Goal: Navigation & Orientation: Find specific page/section

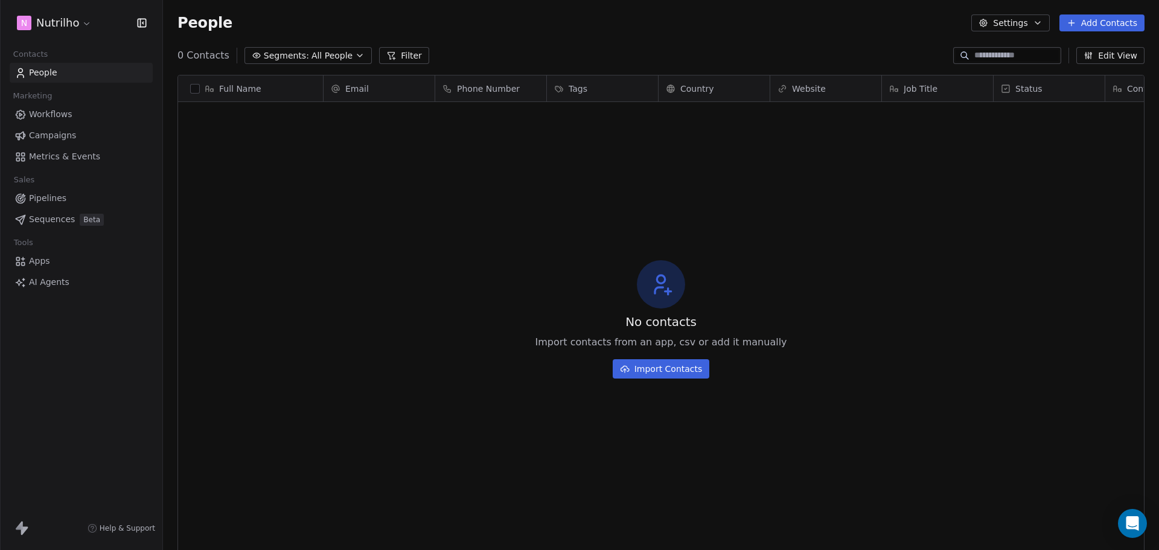
click at [56, 154] on span "Metrics & Events" at bounding box center [64, 156] width 71 height 13
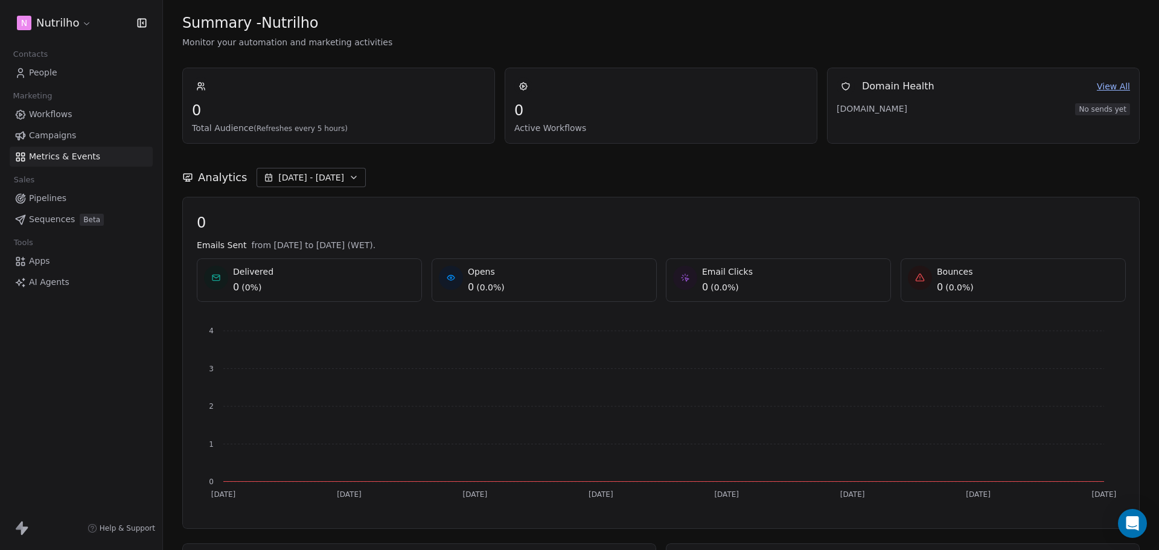
click at [73, 14] on html "N Nutrilho Contacts People Marketing Workflows Campaigns Metrics & Events Sales…" at bounding box center [579, 320] width 1159 height 641
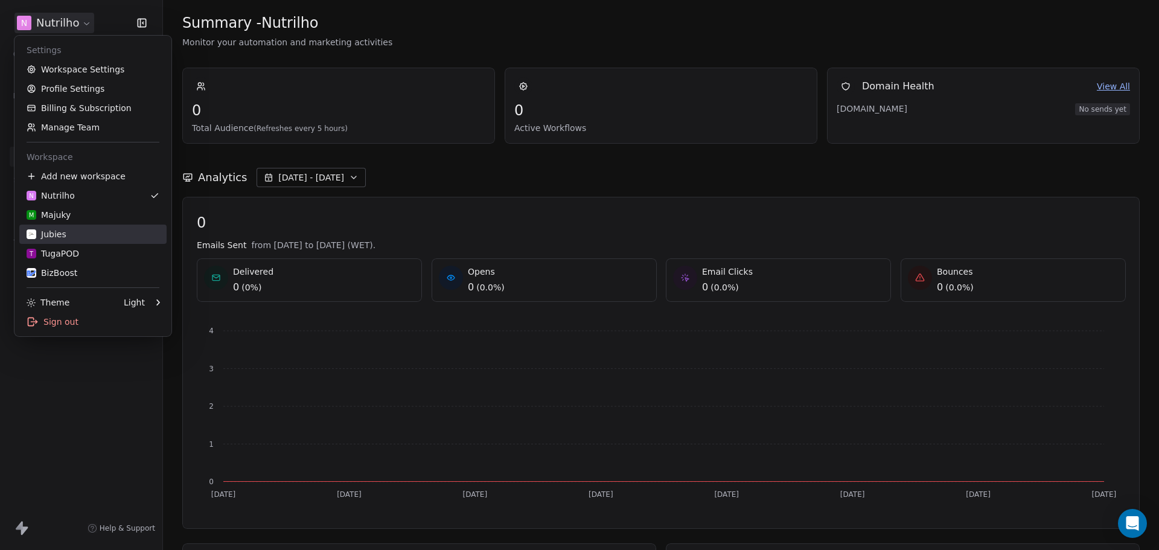
click at [88, 238] on div "Jubies" at bounding box center [93, 234] width 133 height 12
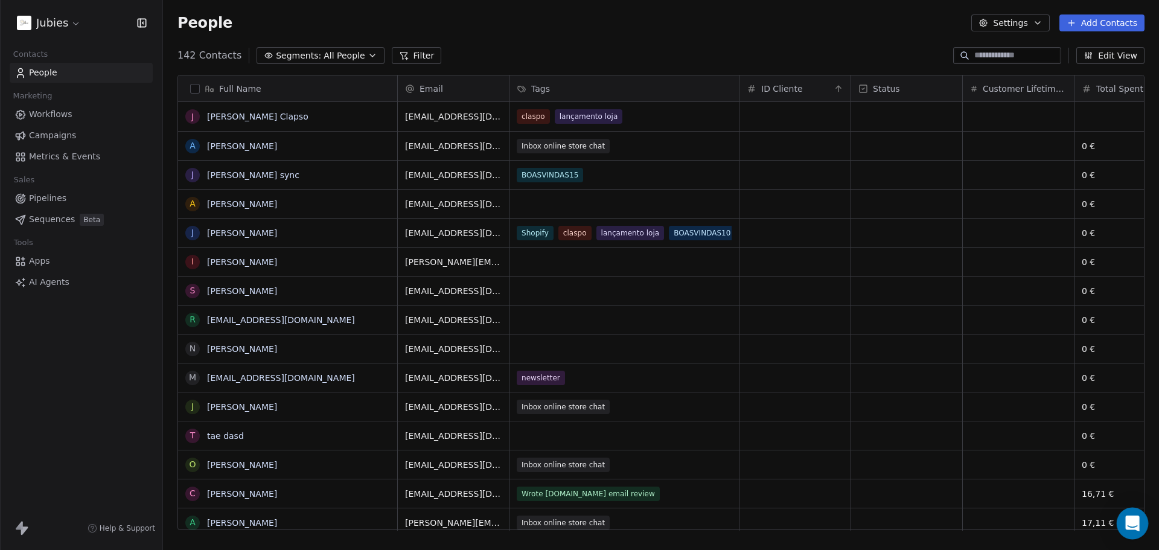
scroll to position [475, 987]
click at [1126, 521] on icon "Open Intercom Messenger" at bounding box center [1133, 524] width 16 height 16
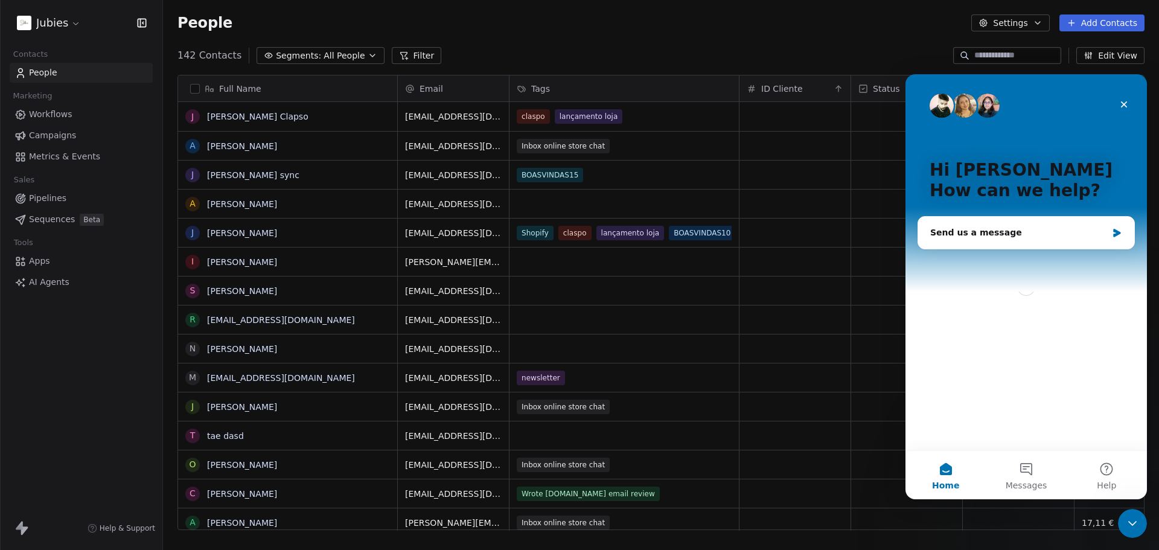
scroll to position [0, 0]
click at [1028, 476] on button "Messages" at bounding box center [1026, 475] width 80 height 48
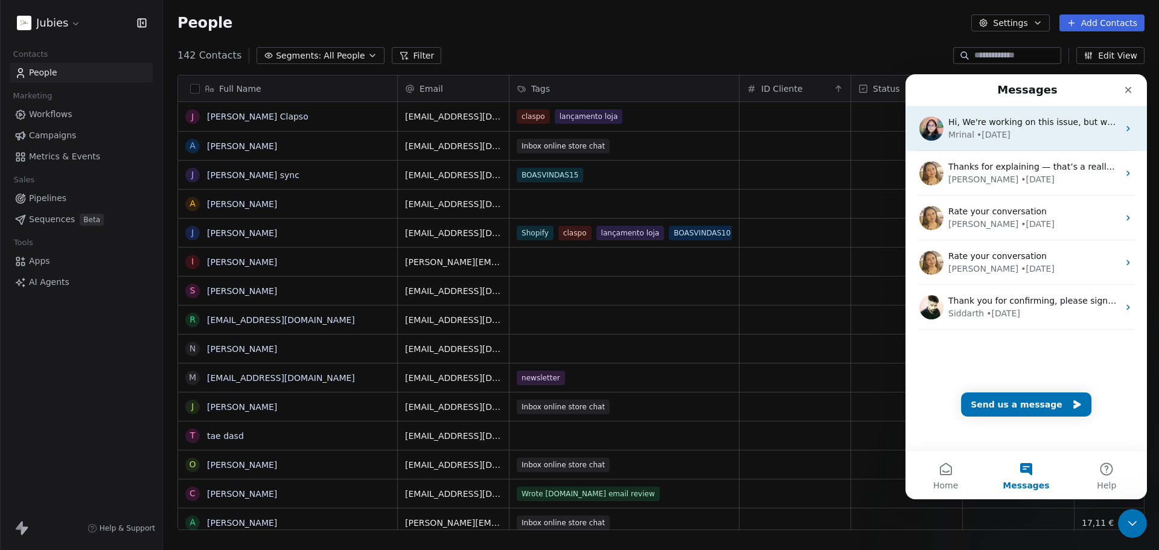
click at [1030, 132] on div "[PERSON_NAME] • [DATE]" at bounding box center [1034, 135] width 170 height 13
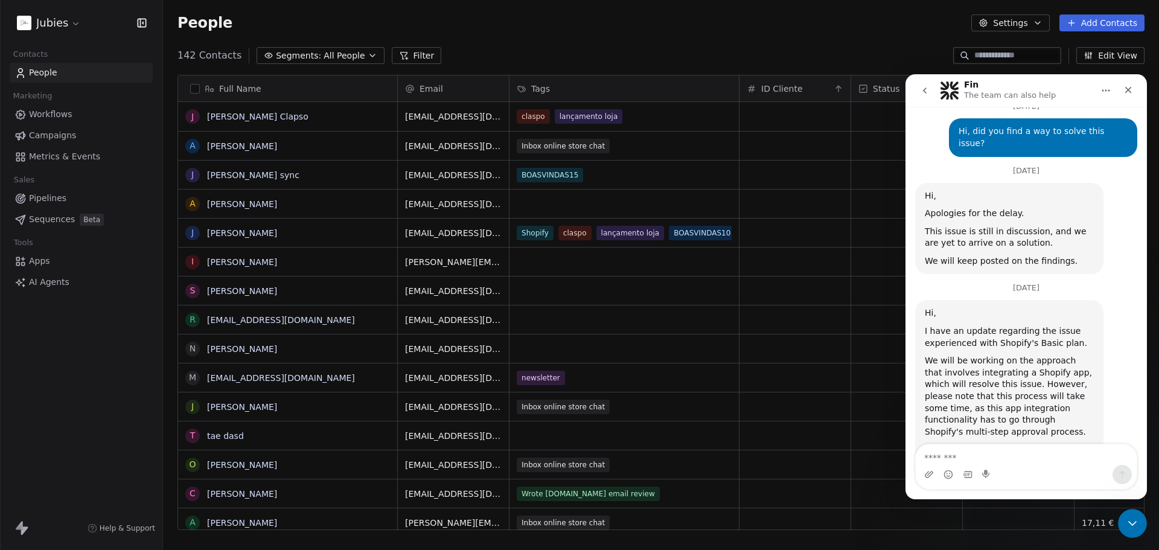
scroll to position [4328, 0]
click at [1131, 93] on icon "Close" at bounding box center [1129, 90] width 10 height 10
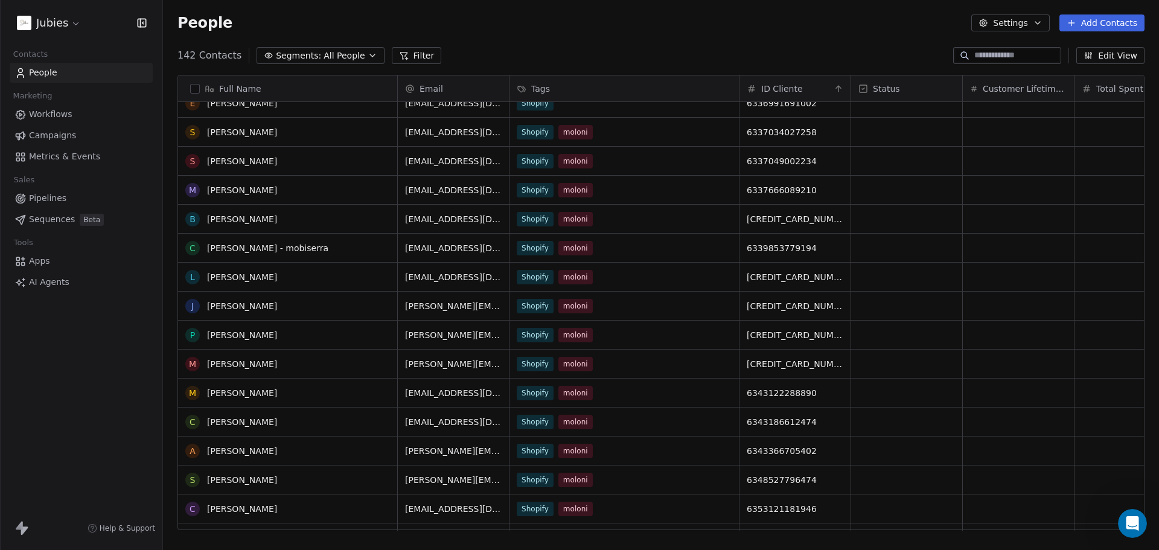
scroll to position [0, 0]
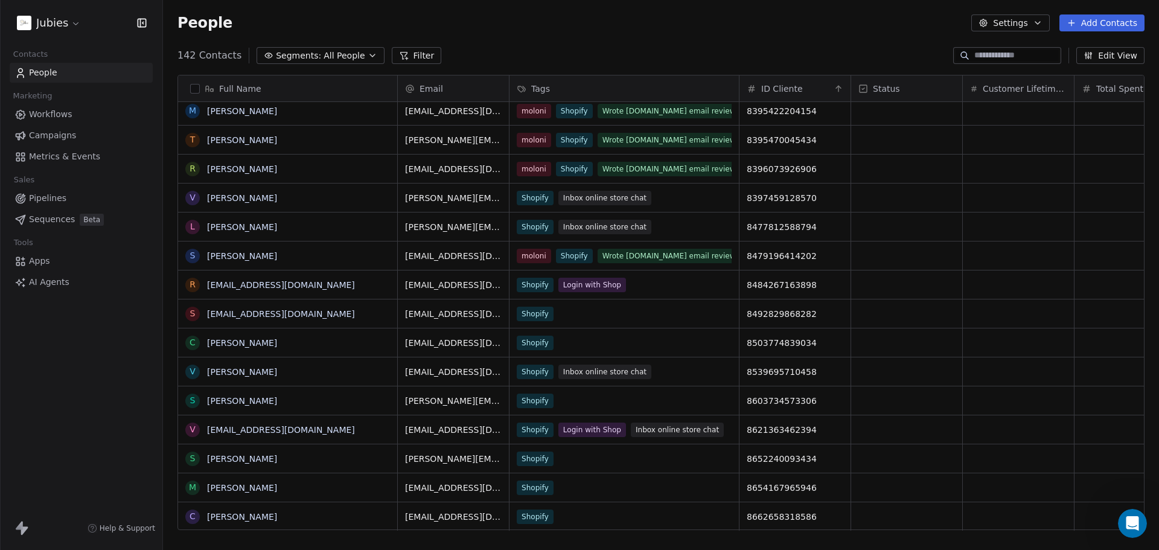
click at [61, 156] on span "Metrics & Events" at bounding box center [64, 156] width 71 height 13
